Goal: Information Seeking & Learning: Learn about a topic

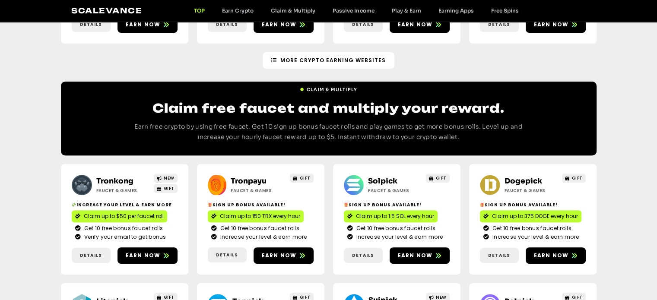
scroll to position [318, 0]
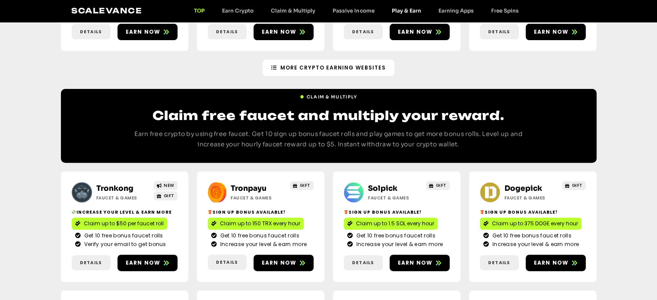
click at [402, 10] on link "Play & Earn" at bounding box center [406, 10] width 47 height 6
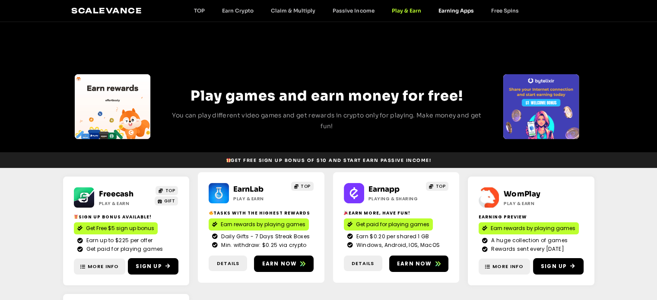
click at [447, 12] on link "Earning Apps" at bounding box center [456, 10] width 53 height 6
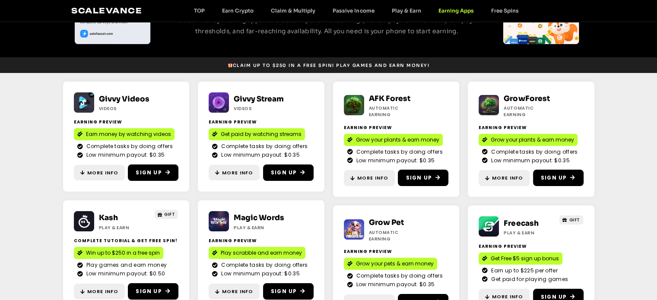
scroll to position [95, 0]
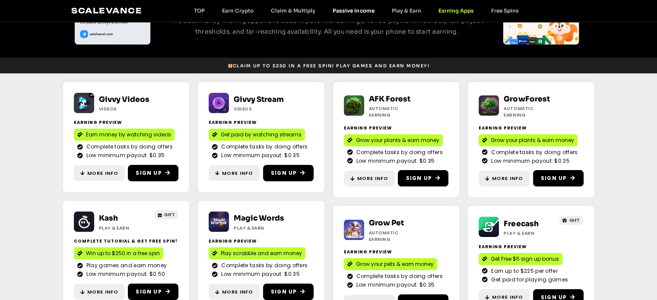
click at [352, 10] on link "Passive Income" at bounding box center [353, 10] width 59 height 6
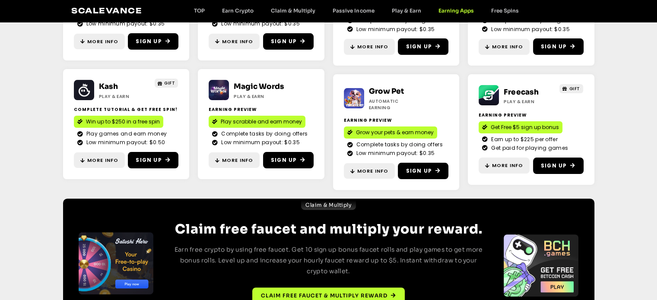
scroll to position [228, 0]
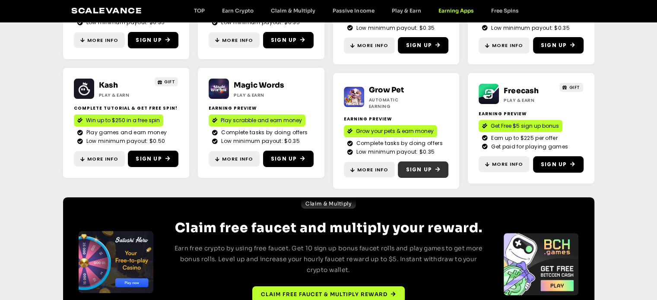
click at [427, 166] on span "Sign Up" at bounding box center [419, 170] width 26 height 8
